Goal: Navigation & Orientation: Find specific page/section

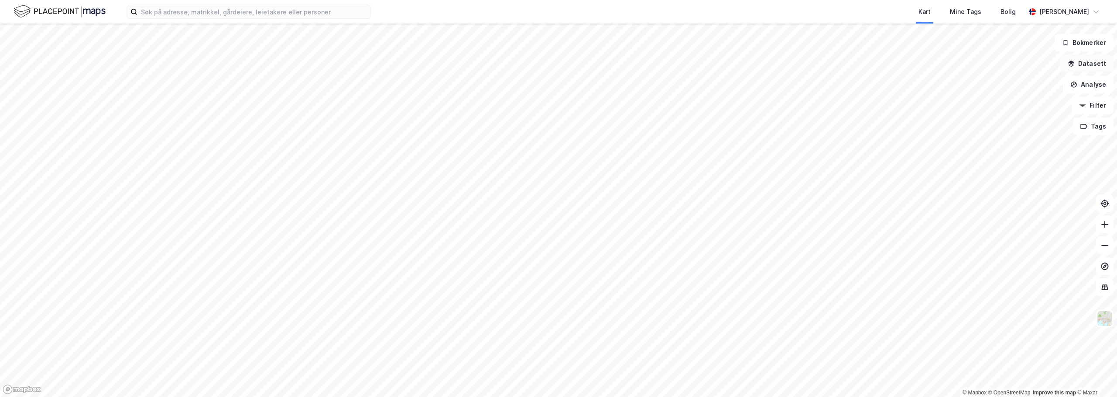
click at [1087, 58] on button "Datasett" at bounding box center [1086, 63] width 53 height 17
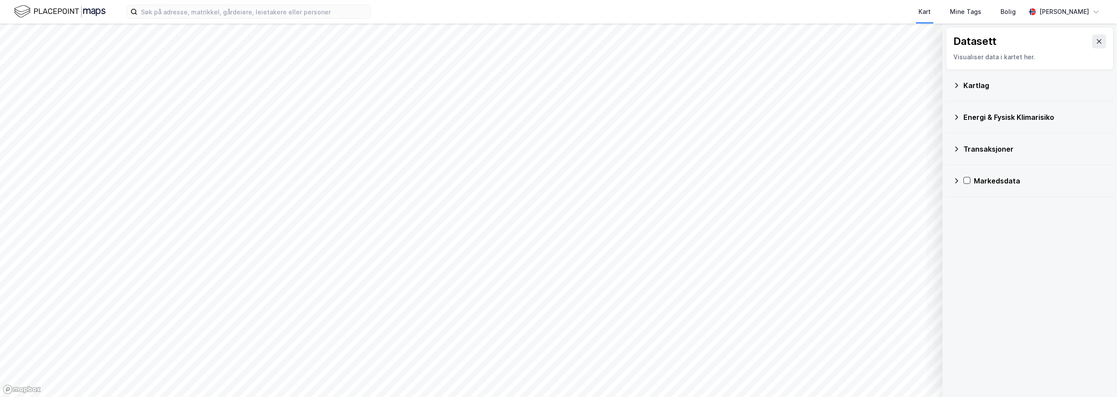
click at [986, 90] on div "Kartlag" at bounding box center [1034, 85] width 143 height 10
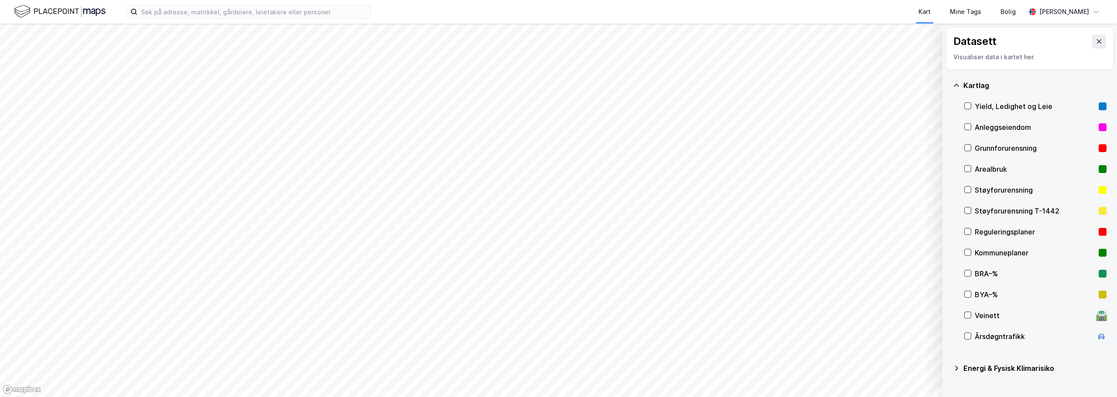
click at [1011, 231] on div "Reguleringsplaner" at bounding box center [1034, 232] width 120 height 10
